Goal: Navigation & Orientation: Find specific page/section

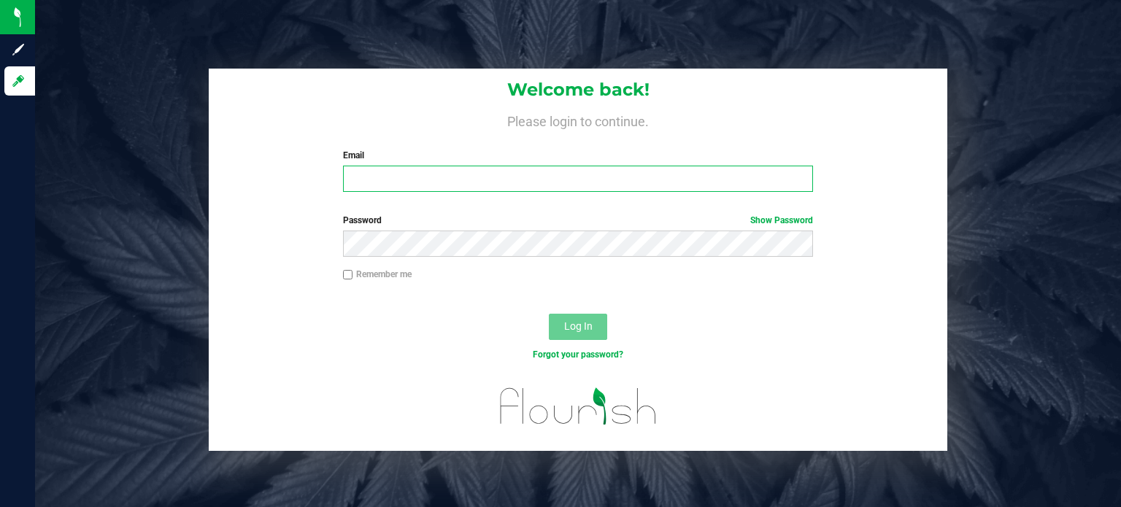
click at [435, 183] on input "Email" at bounding box center [578, 179] width 471 height 26
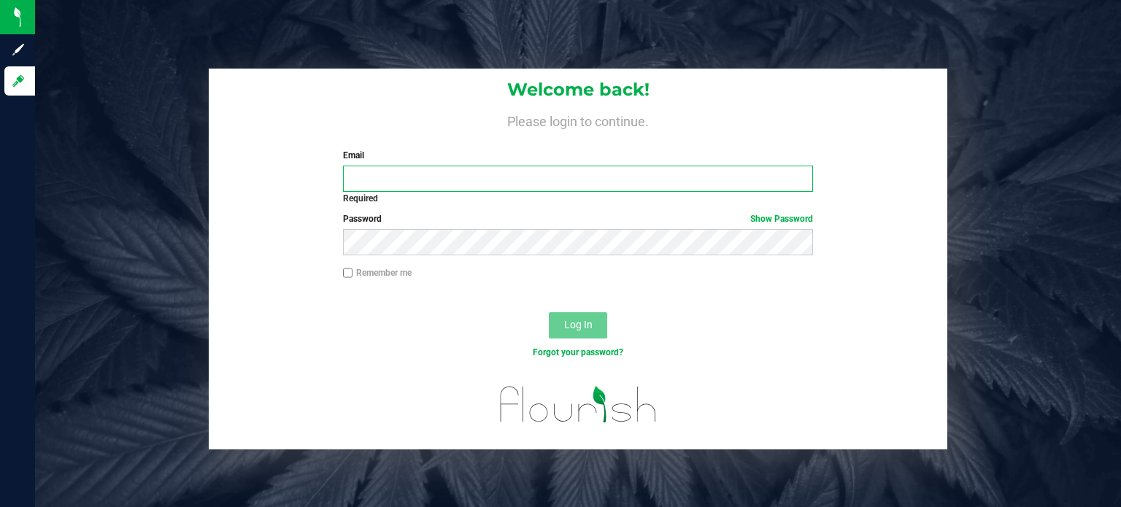
type input "kate@peregrinetoke.com"
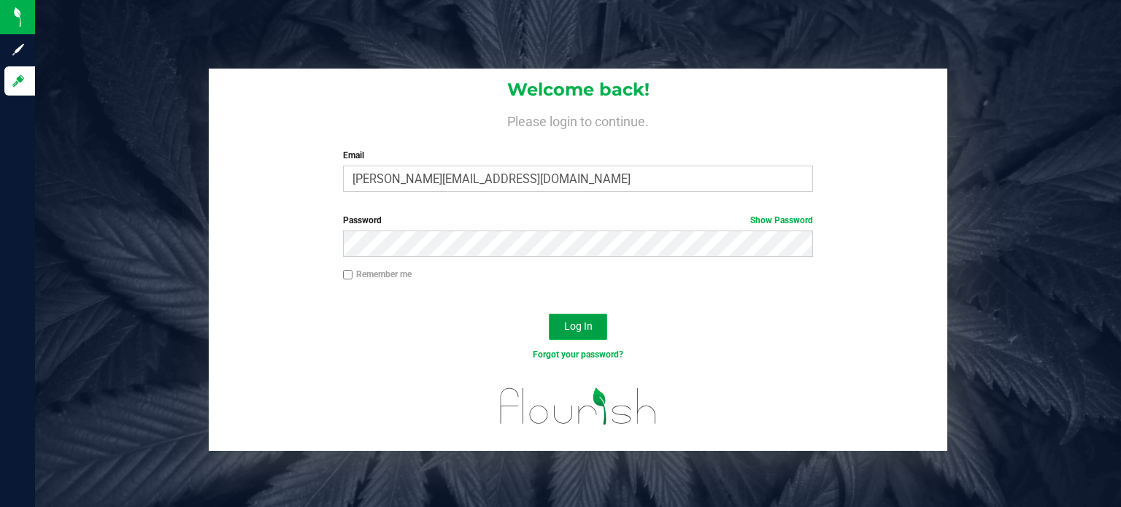
click at [562, 325] on button "Log In" at bounding box center [578, 327] width 58 height 26
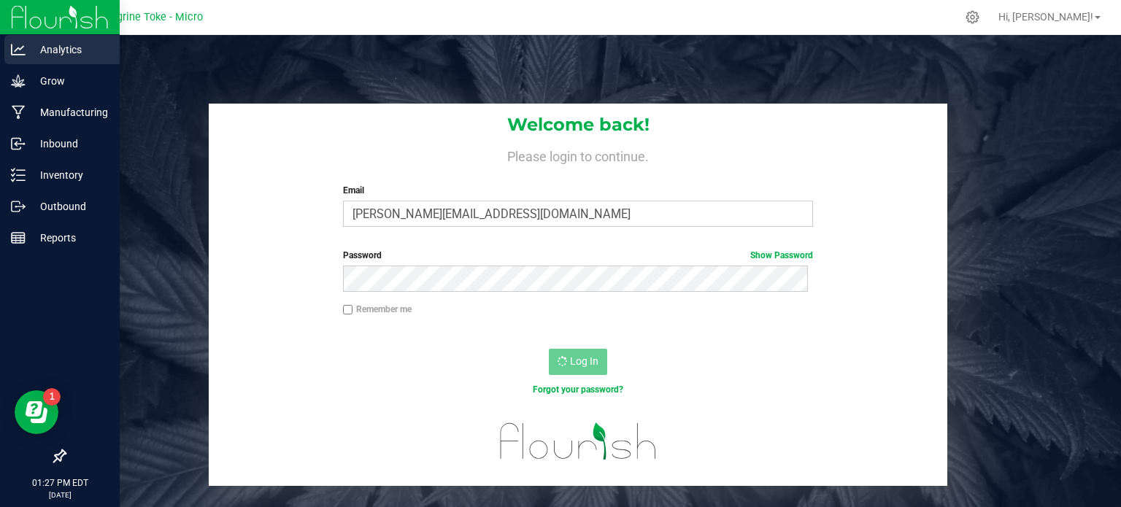
click at [23, 54] on icon at bounding box center [18, 49] width 15 height 11
click at [90, 75] on p "Grow" at bounding box center [70, 81] width 88 height 18
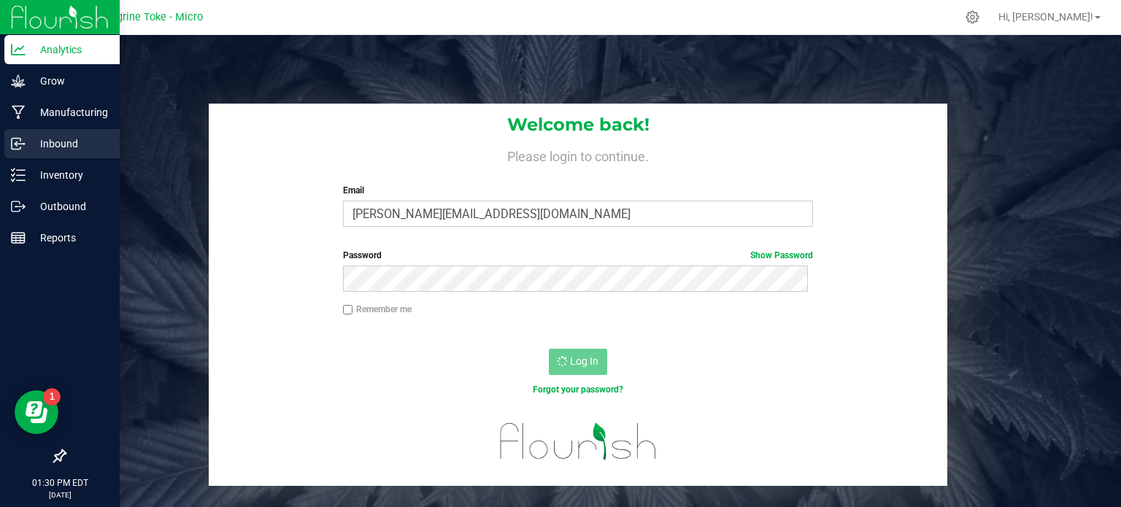
click at [63, 142] on p "Inbound" at bounding box center [70, 144] width 88 height 18
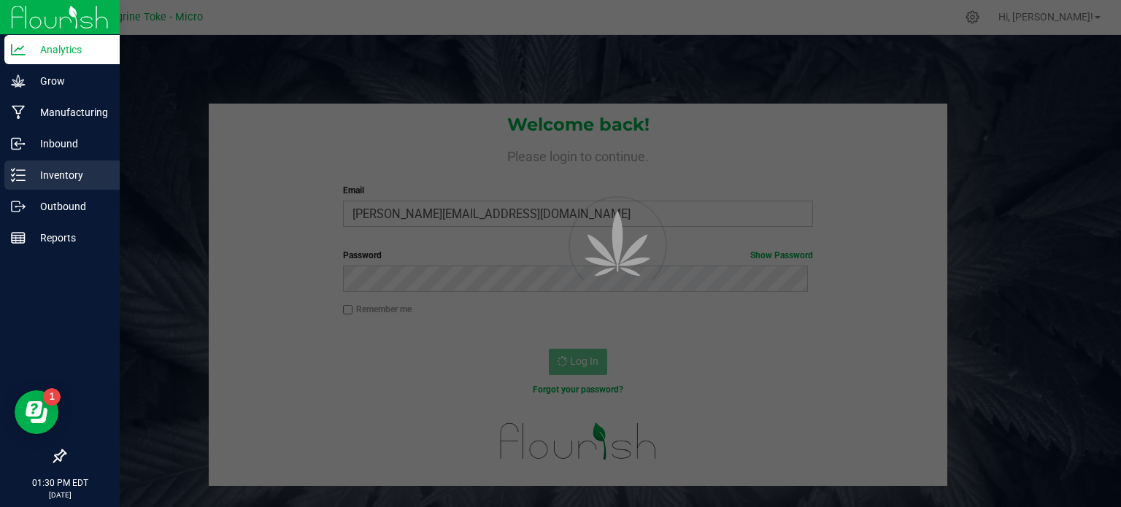
click at [63, 181] on p "Inventory" at bounding box center [70, 175] width 88 height 18
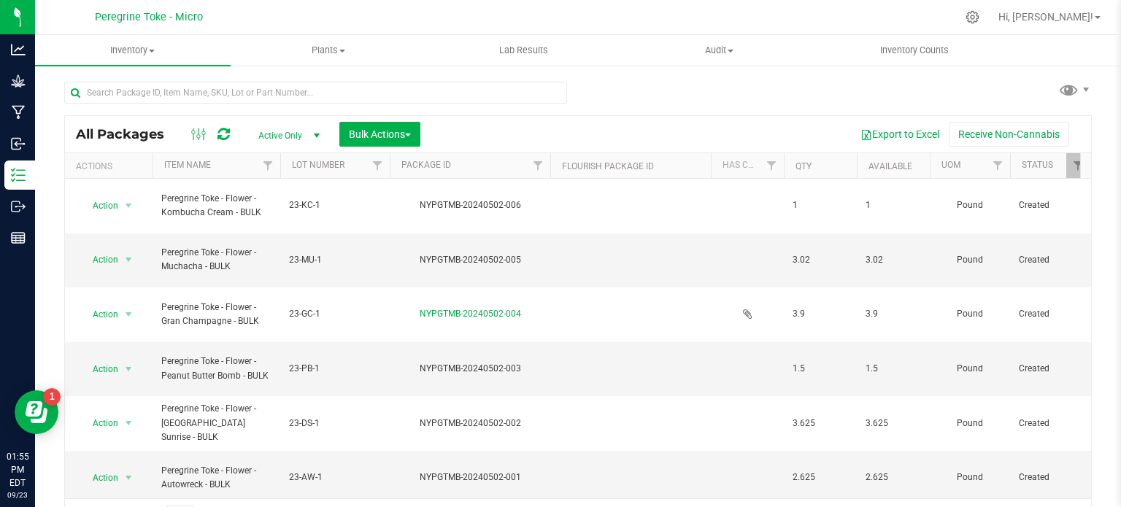
click at [555, 116] on div "All Packages Active Only Active Only Lab Samples Locked All Bulk Actions Add to…" at bounding box center [578, 134] width 1026 height 36
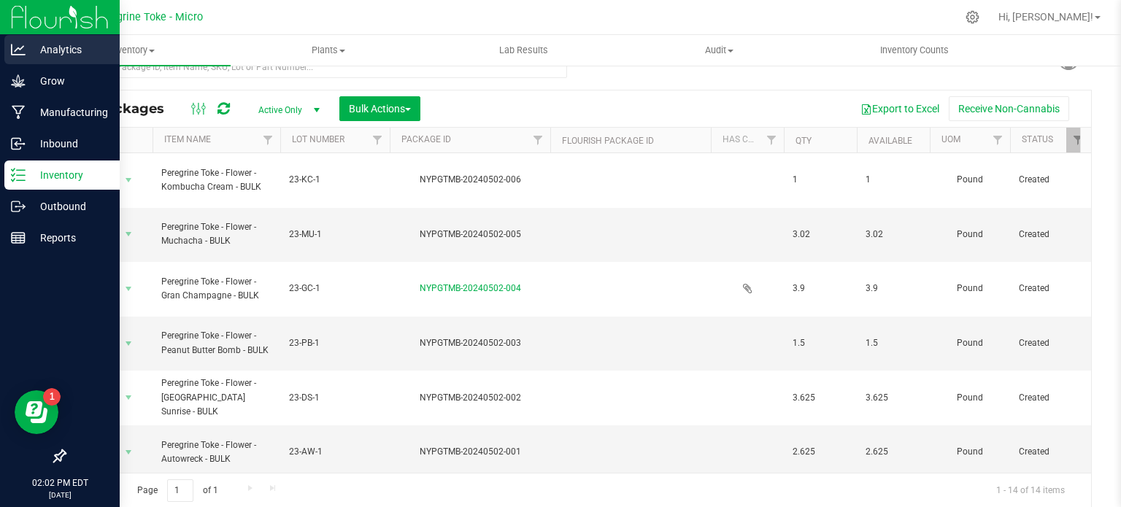
click at [41, 46] on p "Analytics" at bounding box center [70, 50] width 88 height 18
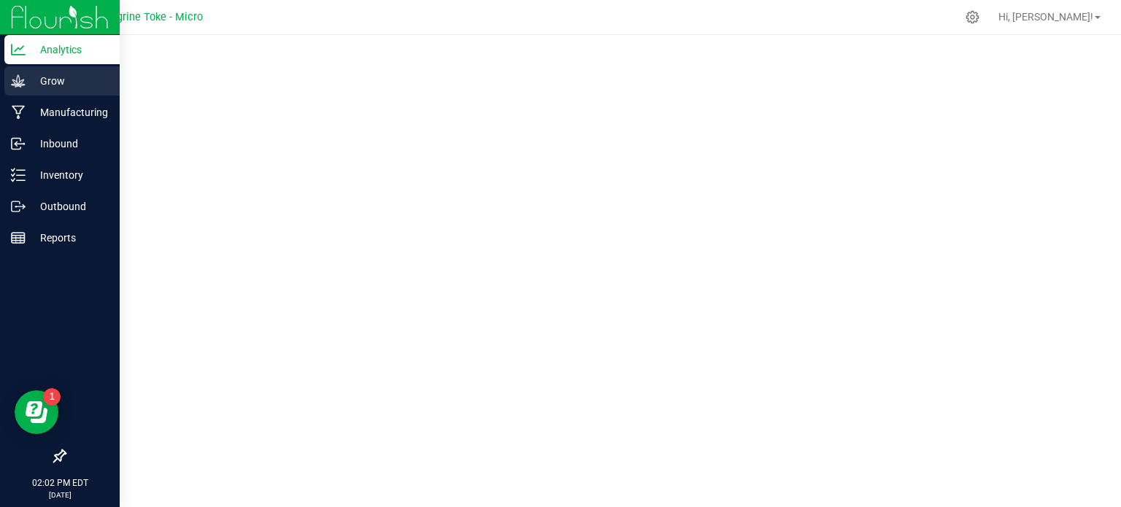
click at [26, 72] on p "Grow" at bounding box center [70, 81] width 88 height 18
